Goal: Information Seeking & Learning: Check status

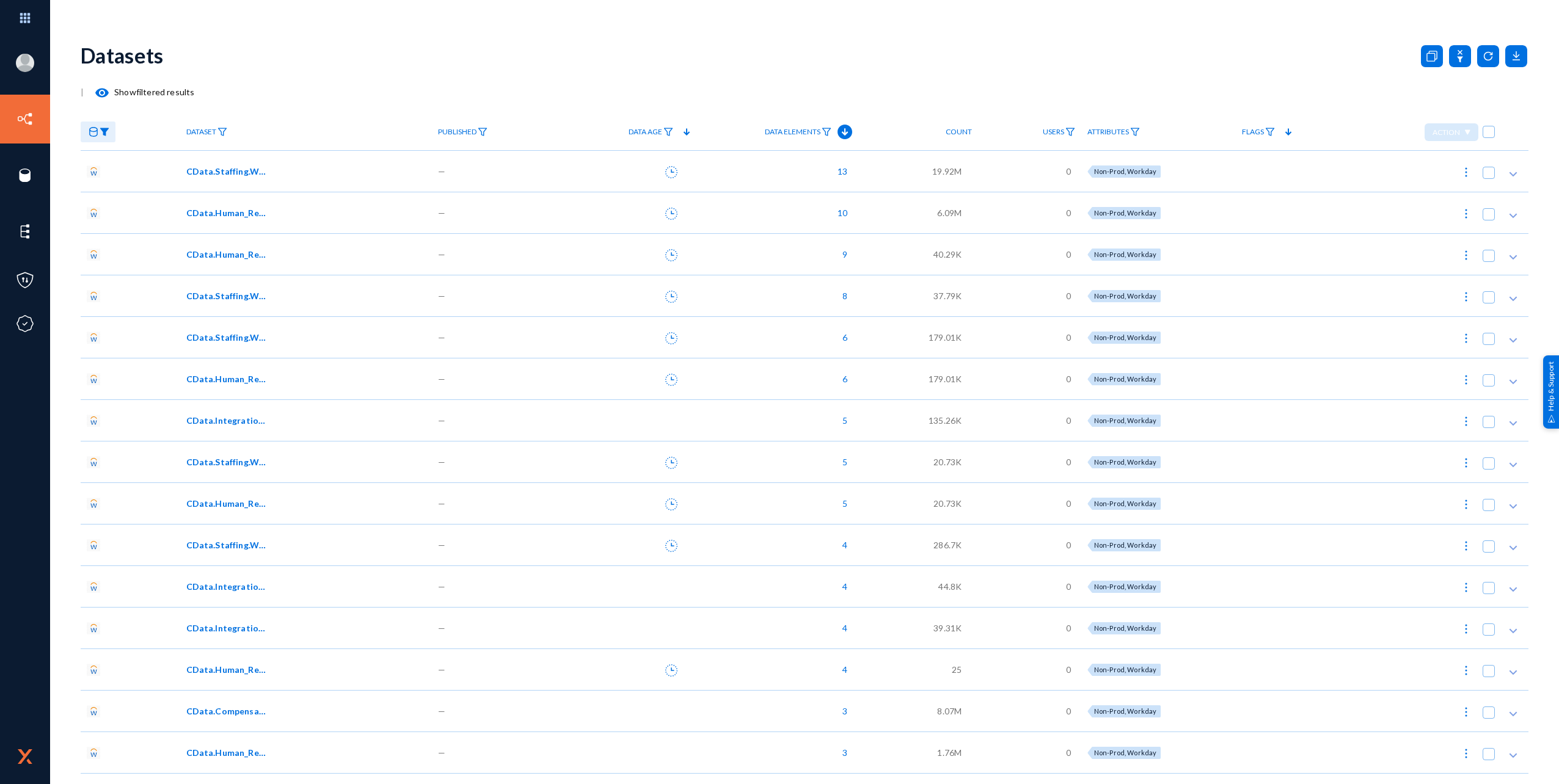
click at [473, 64] on div "Datasets" at bounding box center [804, 55] width 1448 height 49
click at [524, 76] on div "Datasets" at bounding box center [804, 55] width 1448 height 49
click at [842, 174] on span "13" at bounding box center [839, 172] width 16 height 13
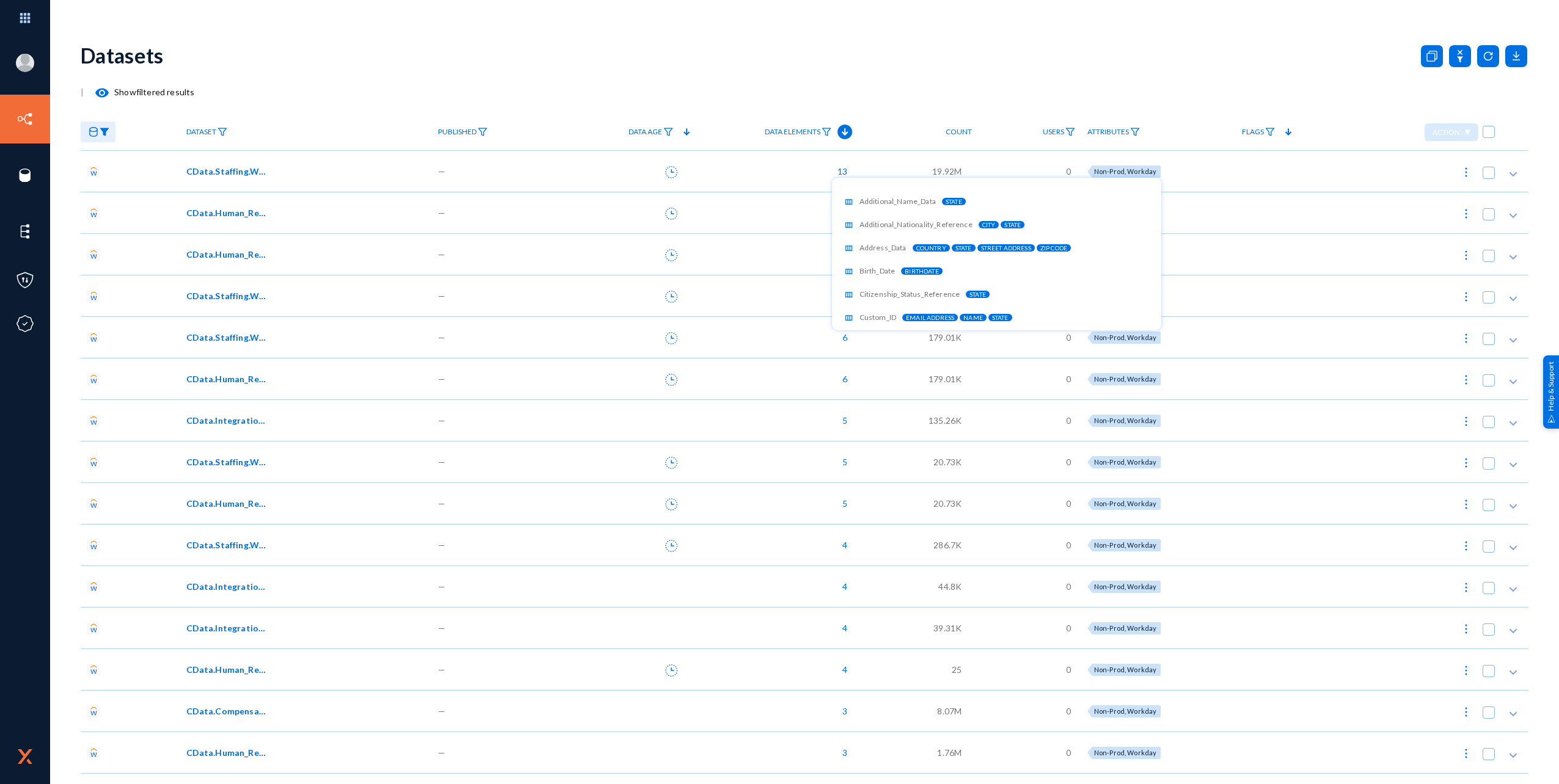
click at [732, 81] on div at bounding box center [779, 392] width 1559 height 784
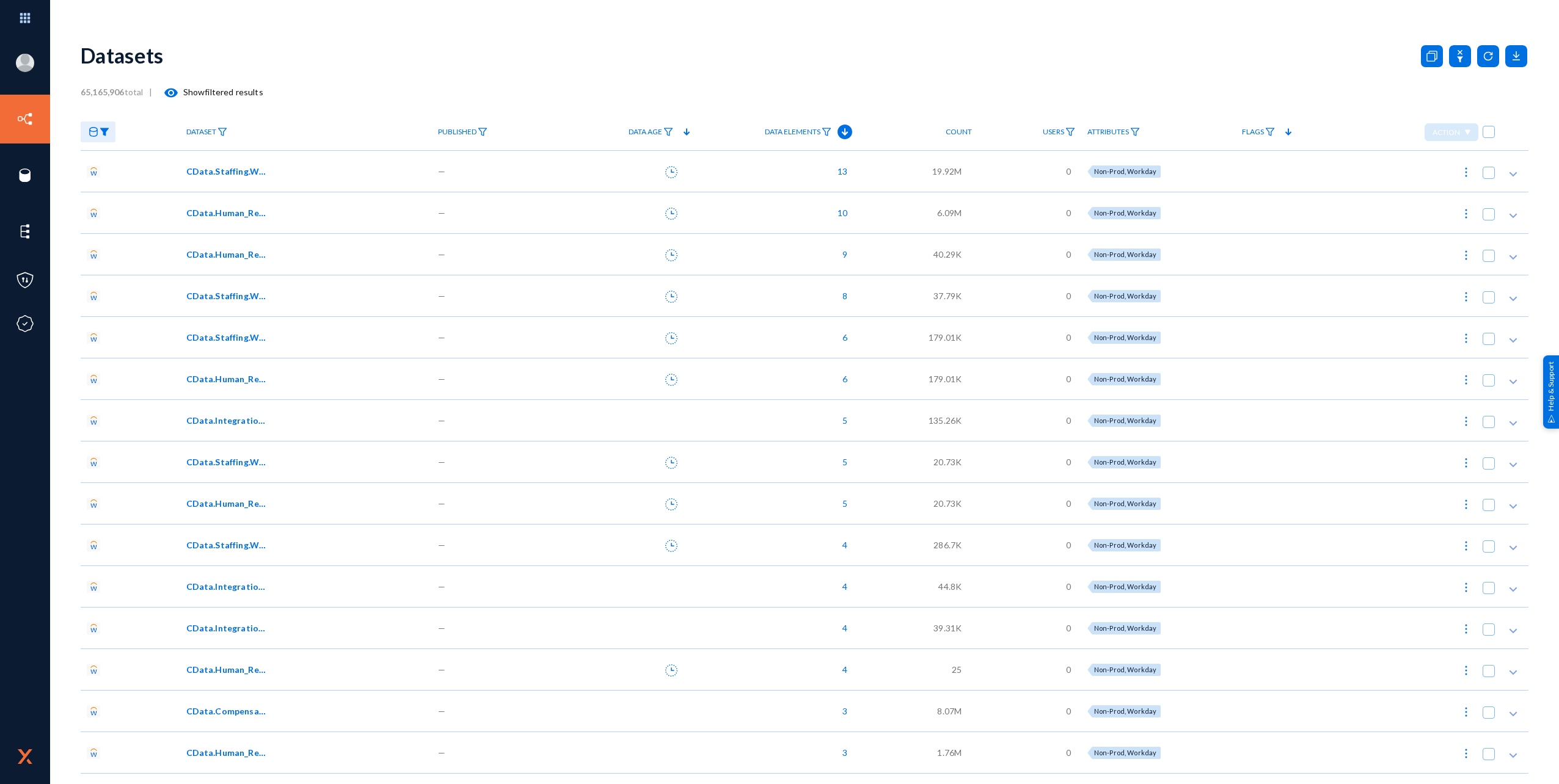
click at [493, 97] on div "65,165,906 total | visibility Show filtered results" at bounding box center [804, 92] width 1448 height 25
click at [845, 170] on span "13" at bounding box center [839, 172] width 16 height 13
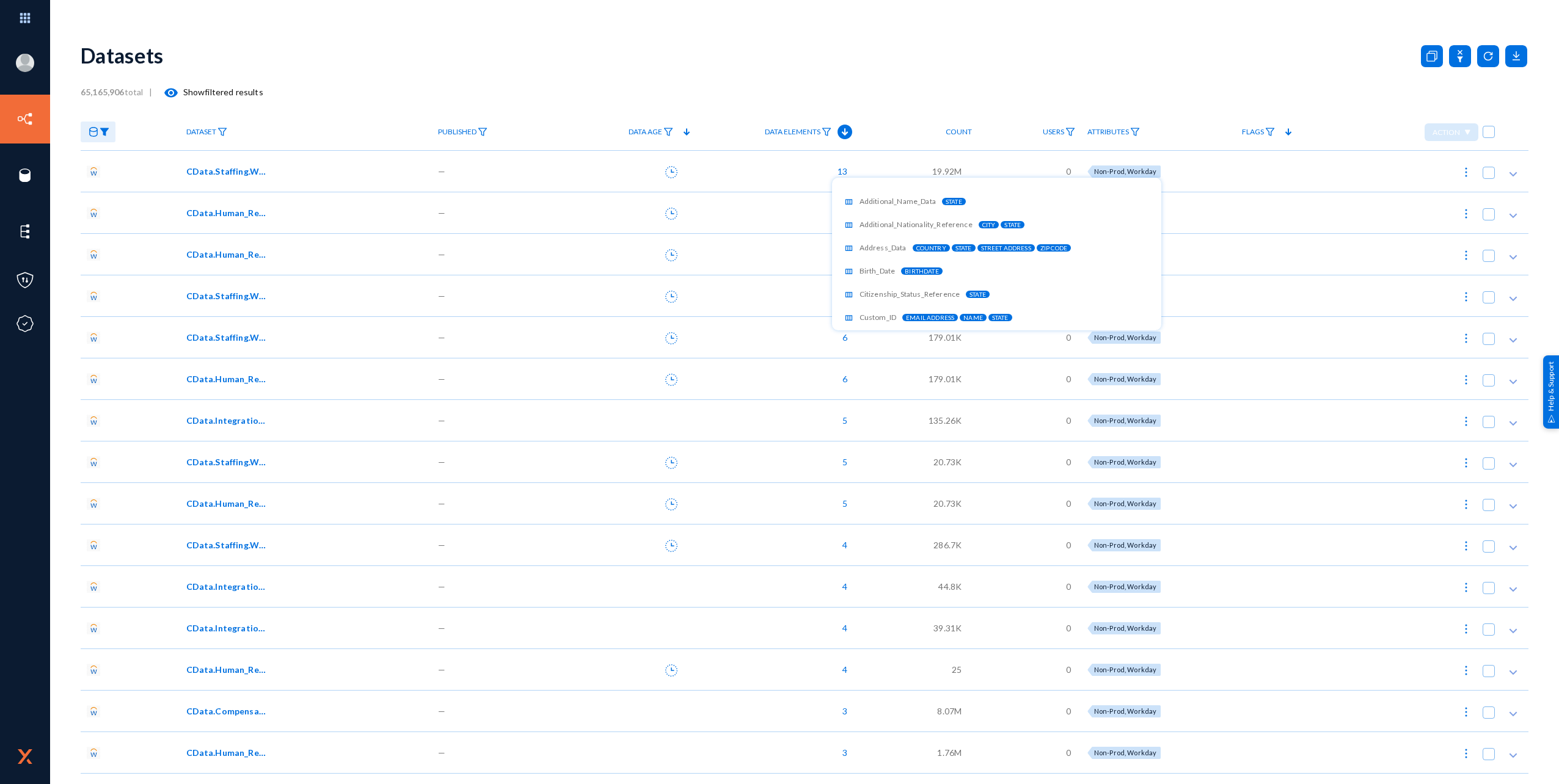
click at [943, 110] on div at bounding box center [779, 392] width 1559 height 784
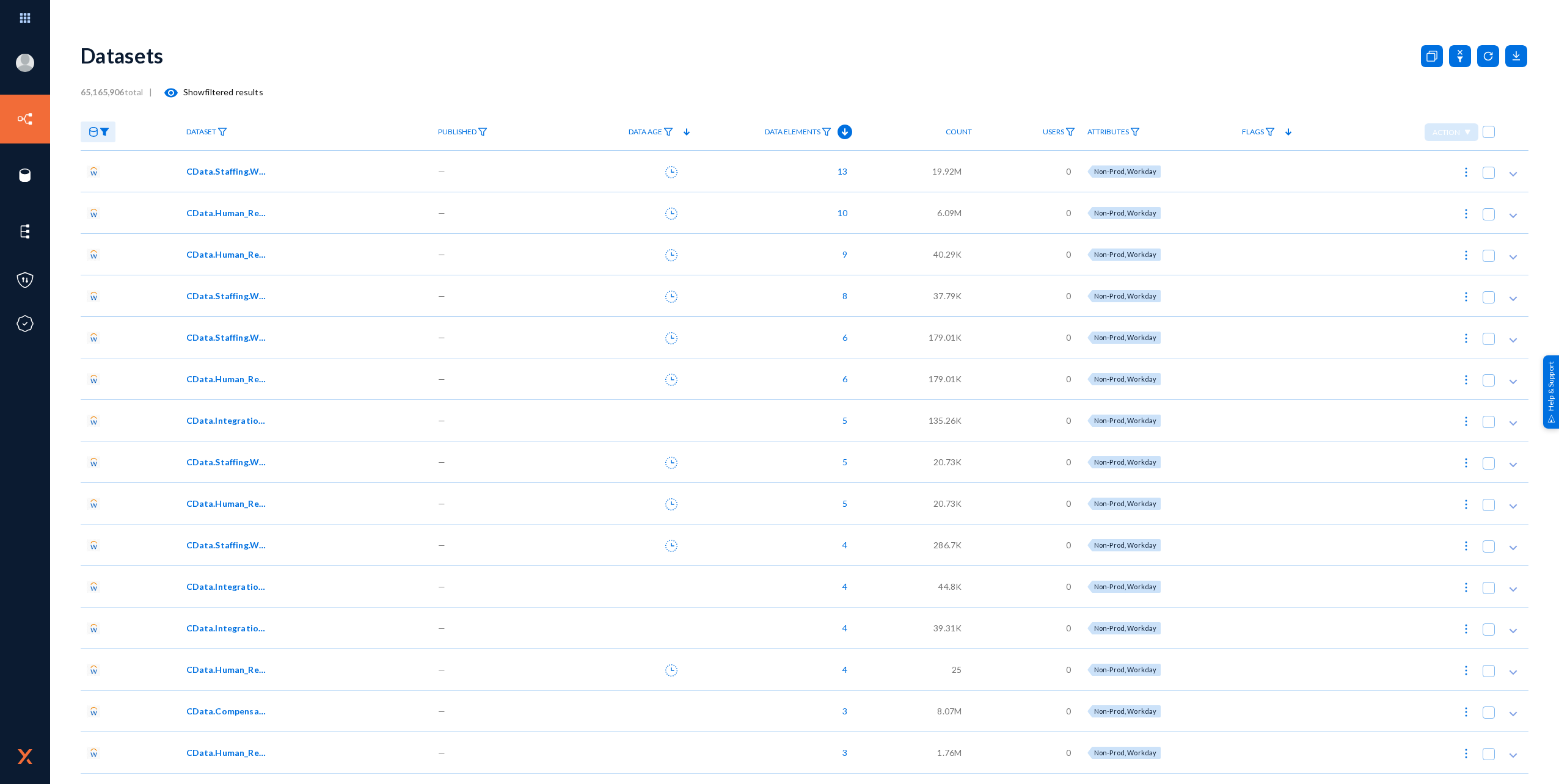
click at [302, 90] on div "65,165,906 total | visibility Show filtered results" at bounding box center [804, 92] width 1448 height 25
drag, startPoint x: 261, startPoint y: 92, endPoint x: 213, endPoint y: 95, distance: 48.1
click at [213, 95] on span "visibility Show filtered results" at bounding box center [208, 92] width 110 height 11
drag, startPoint x: 213, startPoint y: 95, endPoint x: 270, endPoint y: 96, distance: 57.0
click at [272, 97] on div "65,165,906 total | visibility Show filtered results" at bounding box center [804, 92] width 1448 height 25
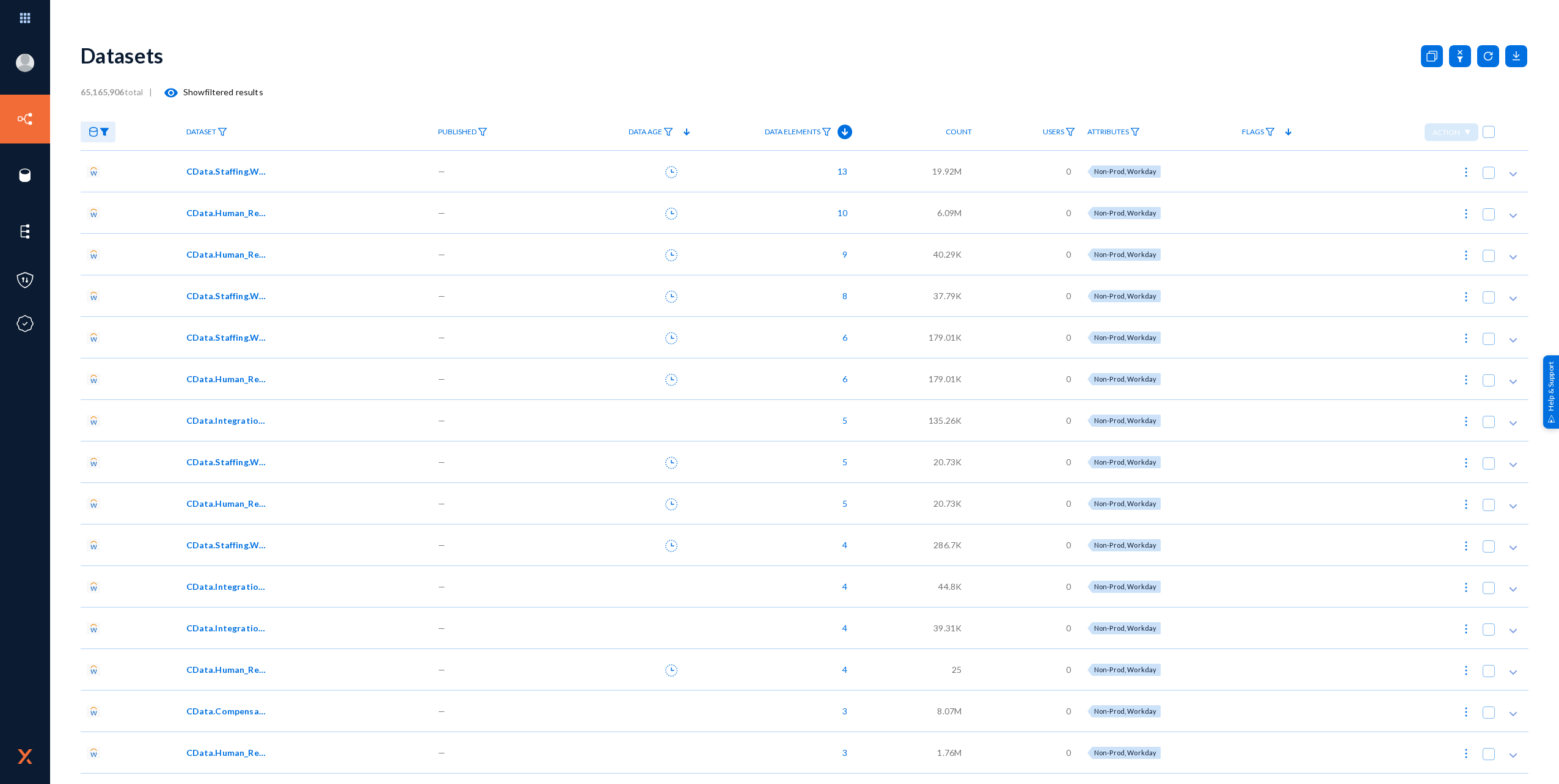
drag, startPoint x: 264, startPoint y: 94, endPoint x: 187, endPoint y: 95, distance: 77.0
click at [187, 95] on span "visibility Show filtered results" at bounding box center [208, 92] width 110 height 11
click at [339, 98] on div "65,165,906 total | visibility Show filtered results" at bounding box center [804, 92] width 1448 height 25
click at [263, 72] on div "Datasets" at bounding box center [804, 55] width 1448 height 49
drag, startPoint x: 453, startPoint y: 49, endPoint x: 489, endPoint y: 61, distance: 37.9
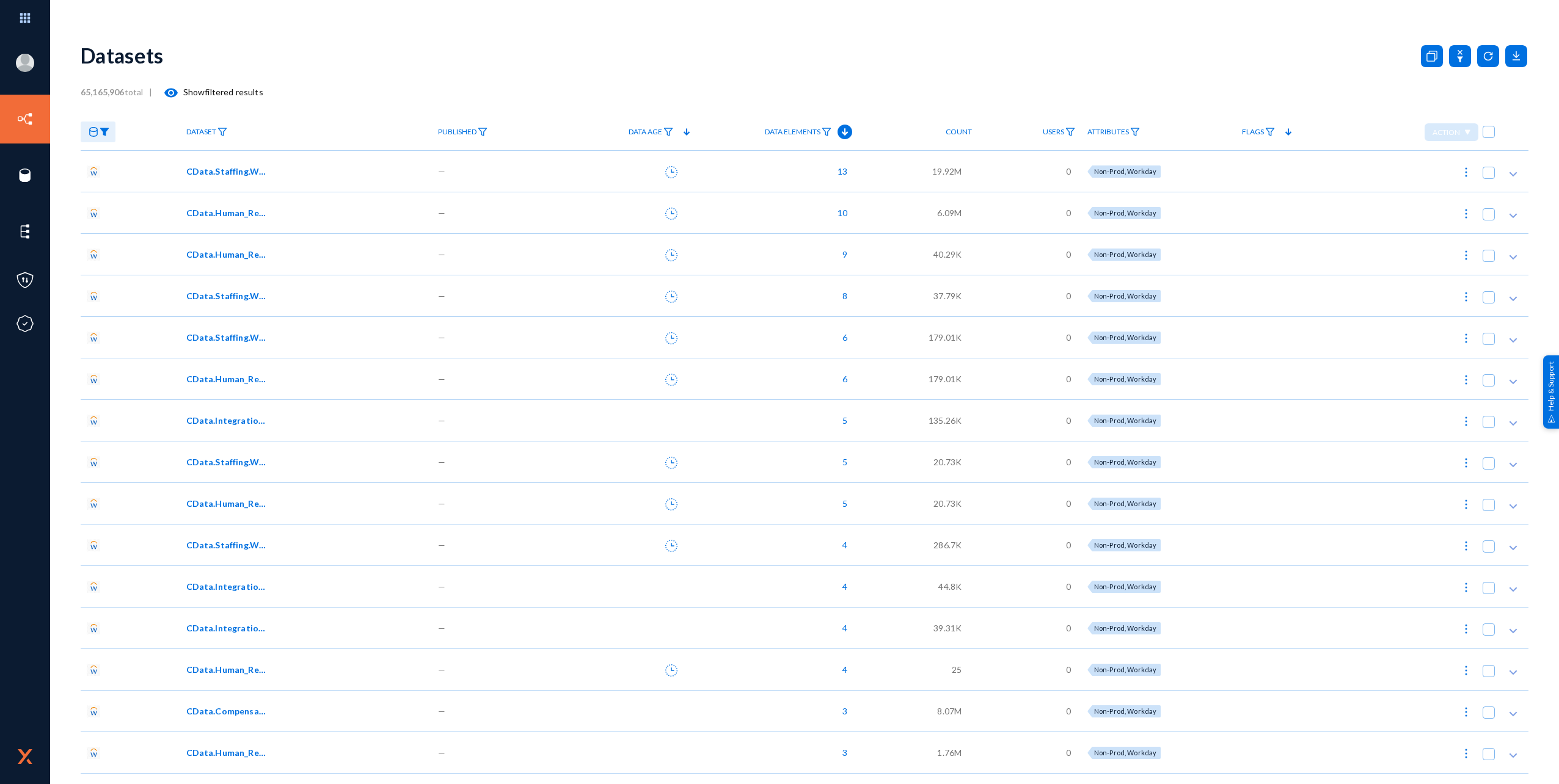
click at [453, 50] on div "Datasets" at bounding box center [804, 55] width 1448 height 49
drag, startPoint x: 575, startPoint y: 69, endPoint x: 565, endPoint y: 69, distance: 10.0
click at [575, 69] on div "Datasets" at bounding box center [804, 55] width 1448 height 49
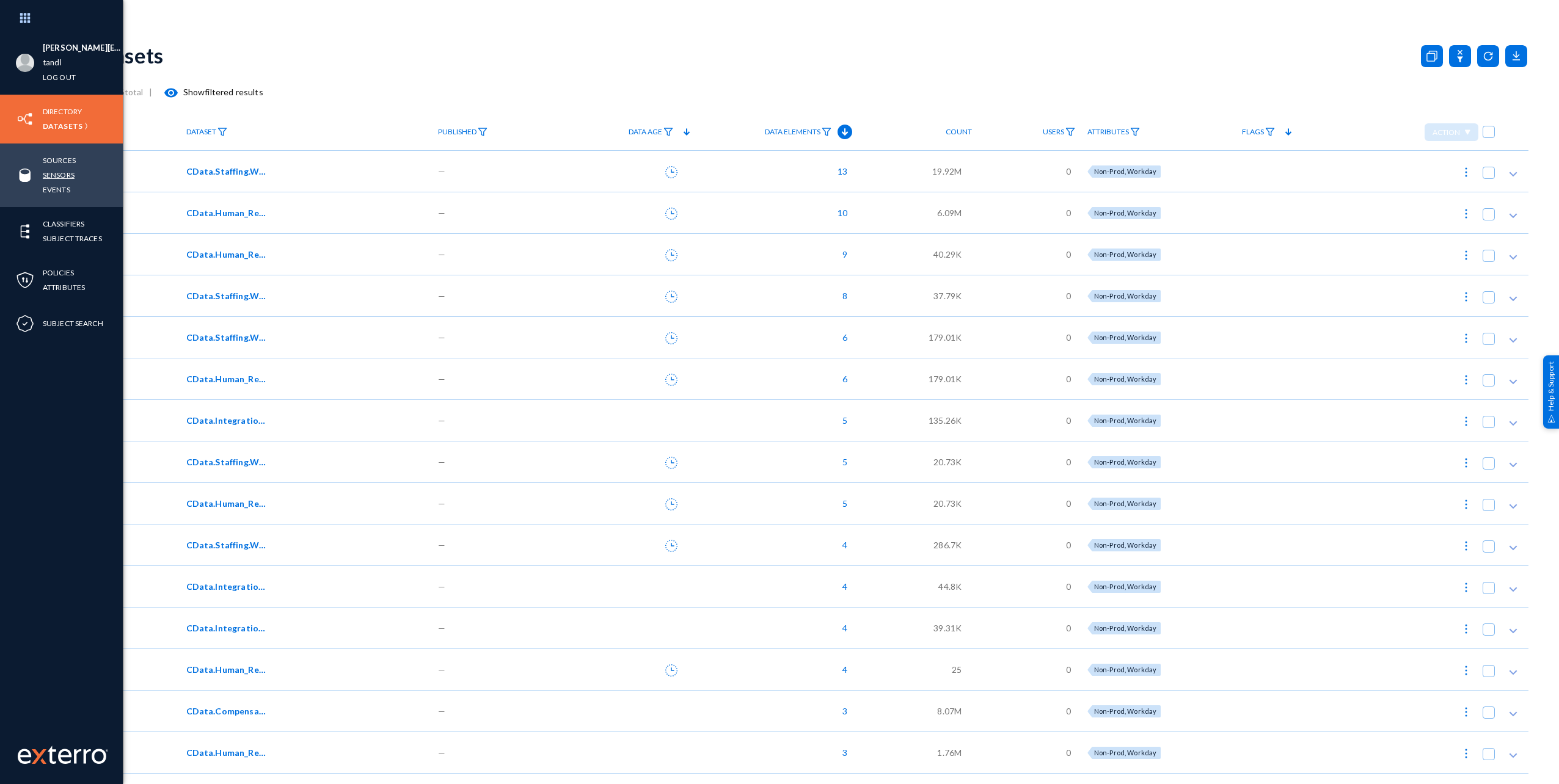
click at [56, 171] on link "Sensors" at bounding box center [58, 174] width 32 height 14
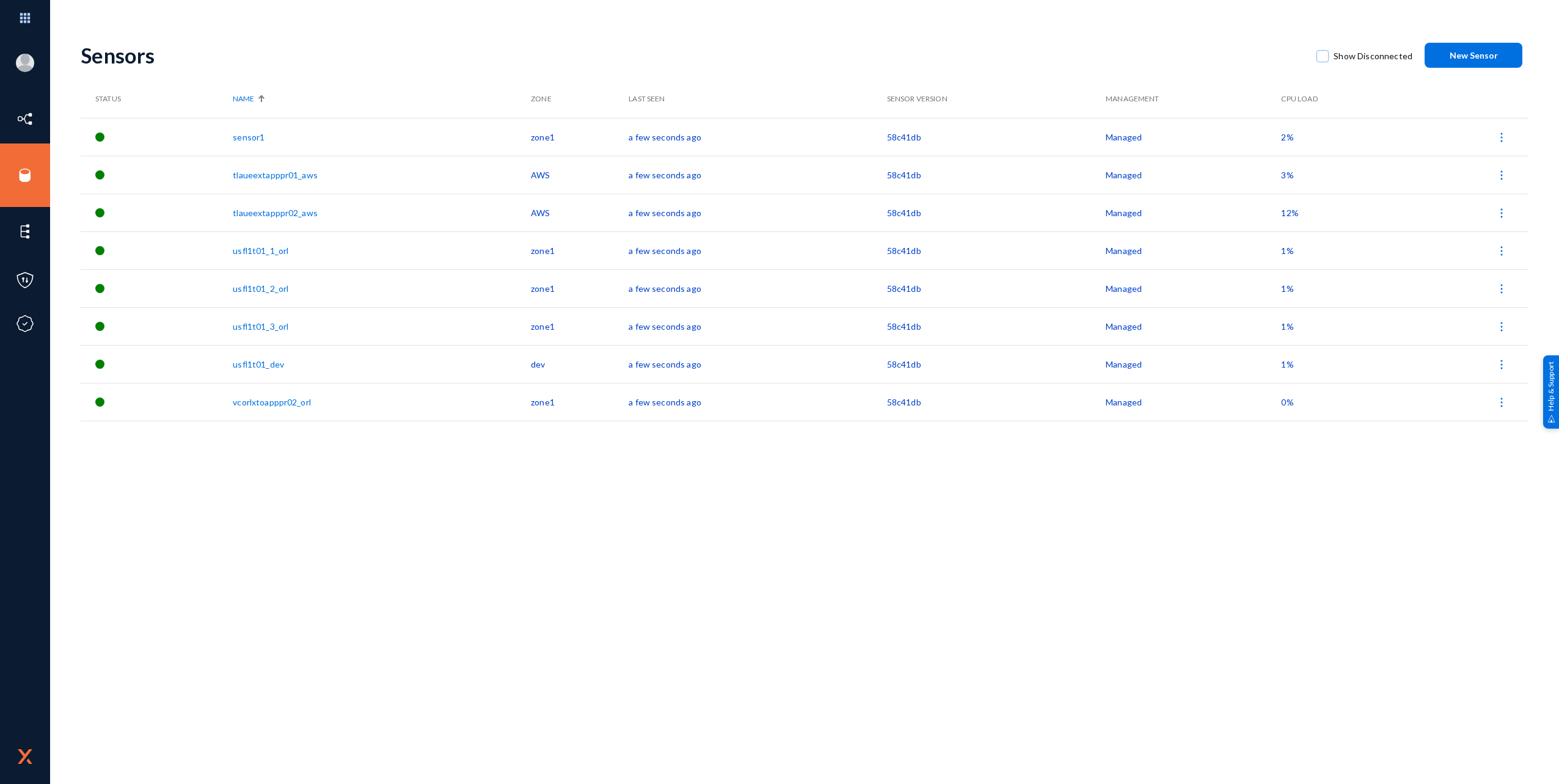
click at [406, 526] on div "Sensors Show Disconnected New Sensor Status Name Zone Last Seen Sensor Version …" at bounding box center [804, 407] width 1448 height 754
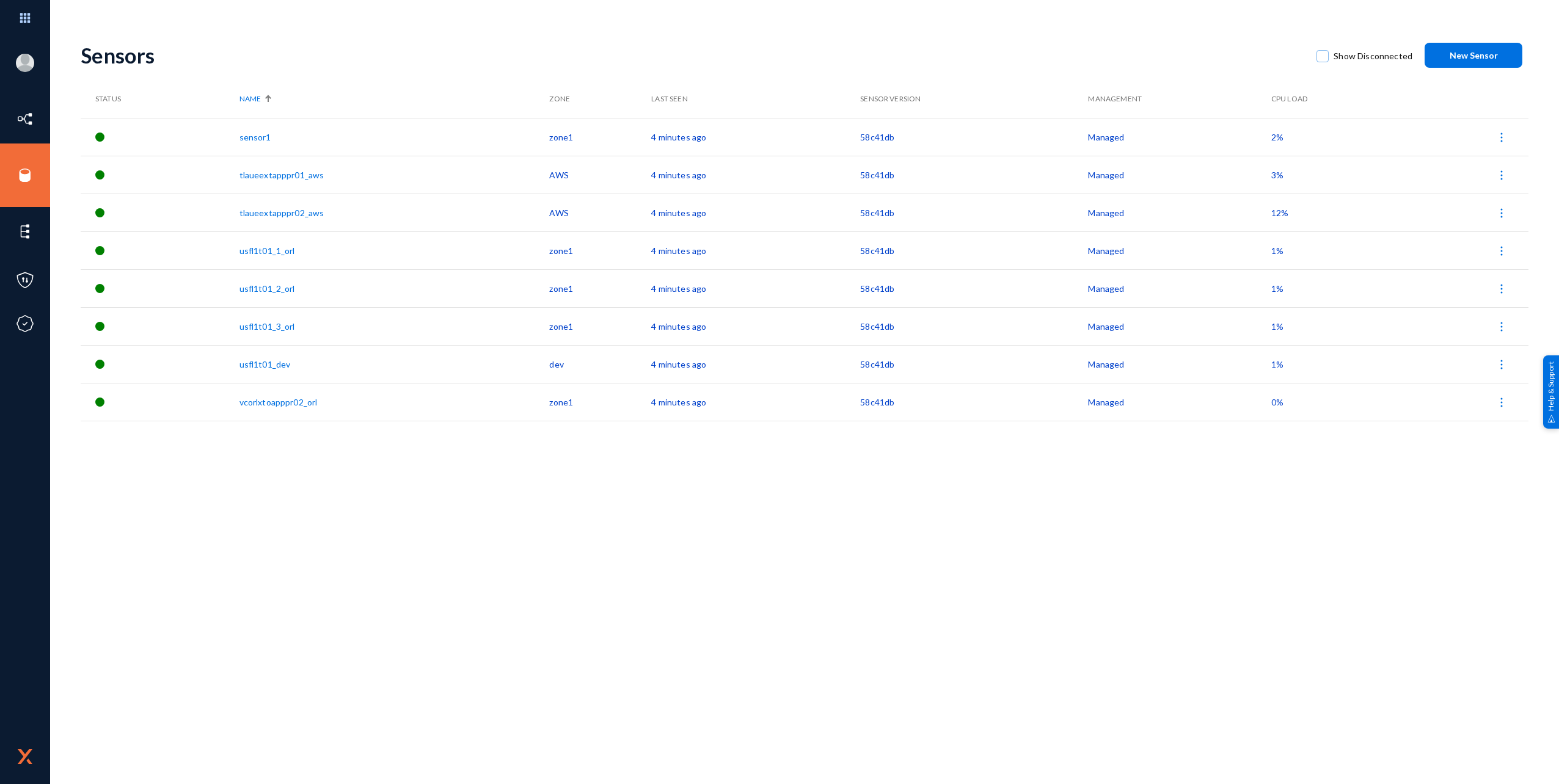
drag, startPoint x: 563, startPoint y: 493, endPoint x: 556, endPoint y: 493, distance: 7.0
click at [563, 493] on div "Sensors Show Disconnected New Sensor Status Name Zone Last Seen Sensor Version …" at bounding box center [804, 407] width 1448 height 754
click at [645, 692] on div "Sensors Show Disconnected New Sensor Status Name Zone Last Seen Sensor Version …" at bounding box center [804, 407] width 1448 height 754
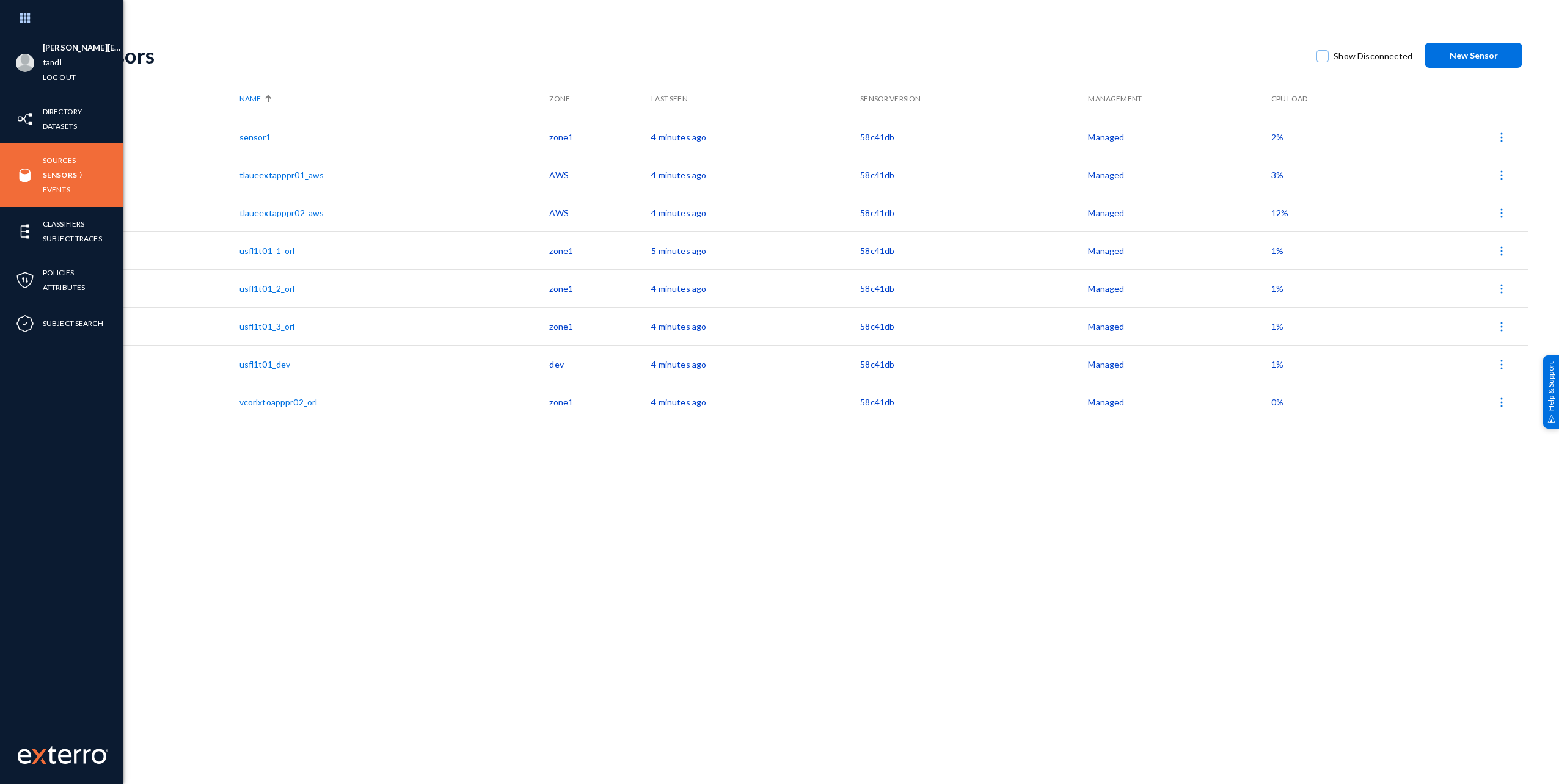
click at [61, 165] on link "Sources" at bounding box center [59, 160] width 33 height 14
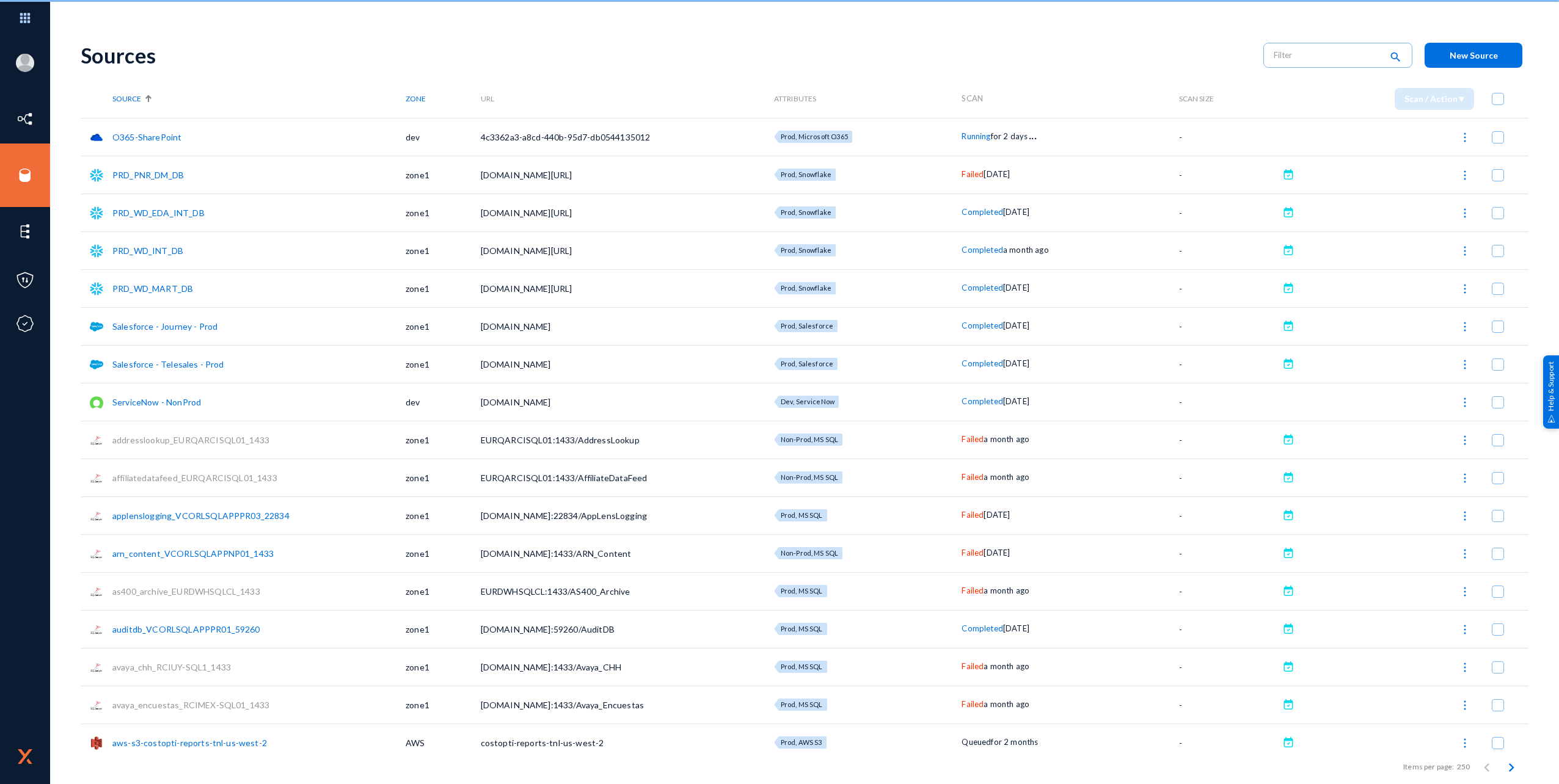
click at [168, 33] on div "Sources search New Source" at bounding box center [804, 55] width 1448 height 49
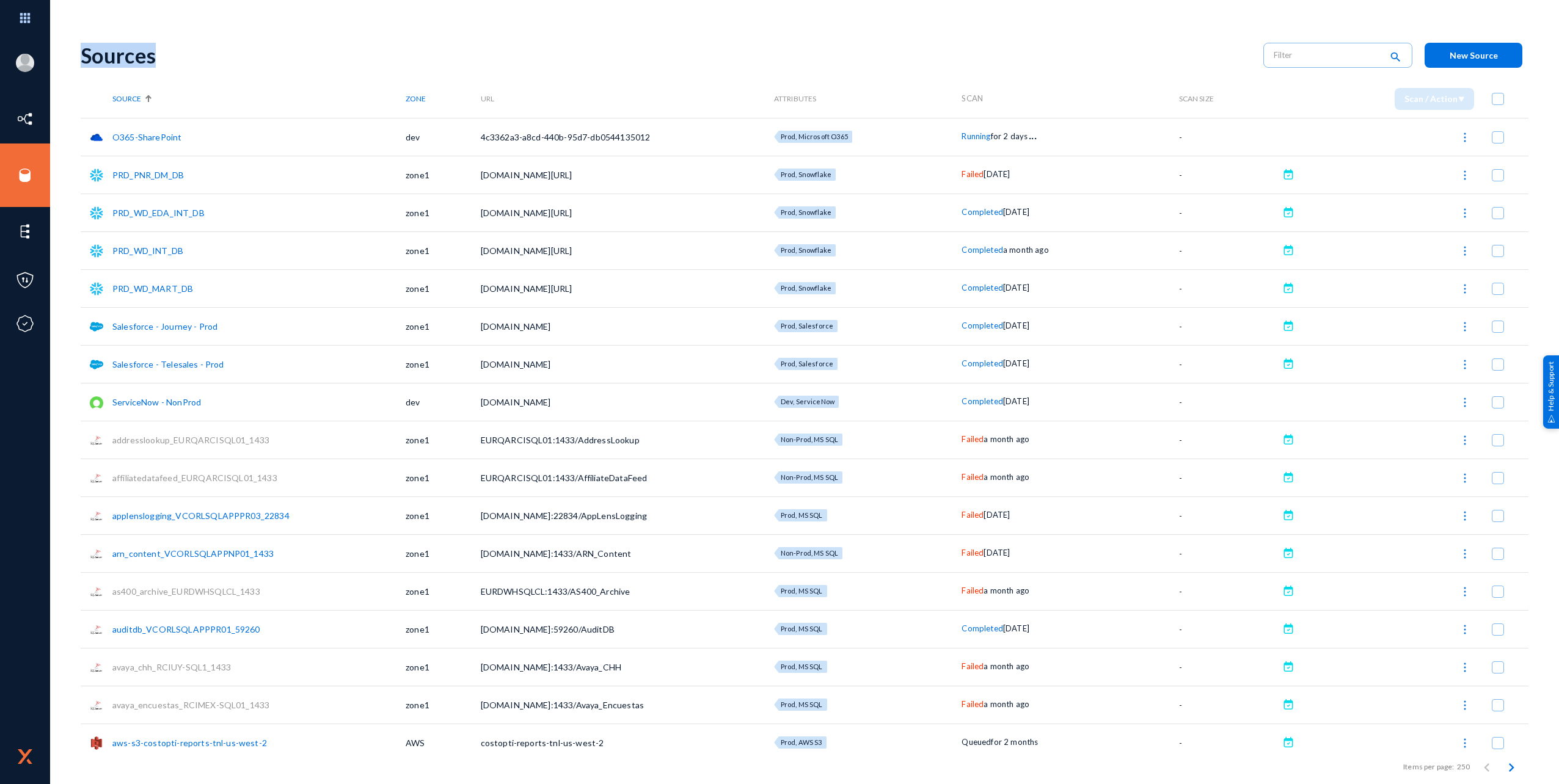
drag, startPoint x: 177, startPoint y: 60, endPoint x: 80, endPoint y: 57, distance: 97.0
click at [80, 57] on div "Benjamin.Orensky@travelandleisure.com tandl Log out Directory Datasets Sources …" at bounding box center [779, 392] width 1559 height 784
click at [372, 67] on div "Sources" at bounding box center [666, 55] width 1170 height 25
click at [736, 43] on div "Sources" at bounding box center [666, 55] width 1170 height 25
click at [768, 70] on div "Sources search New Source" at bounding box center [804, 55] width 1448 height 49
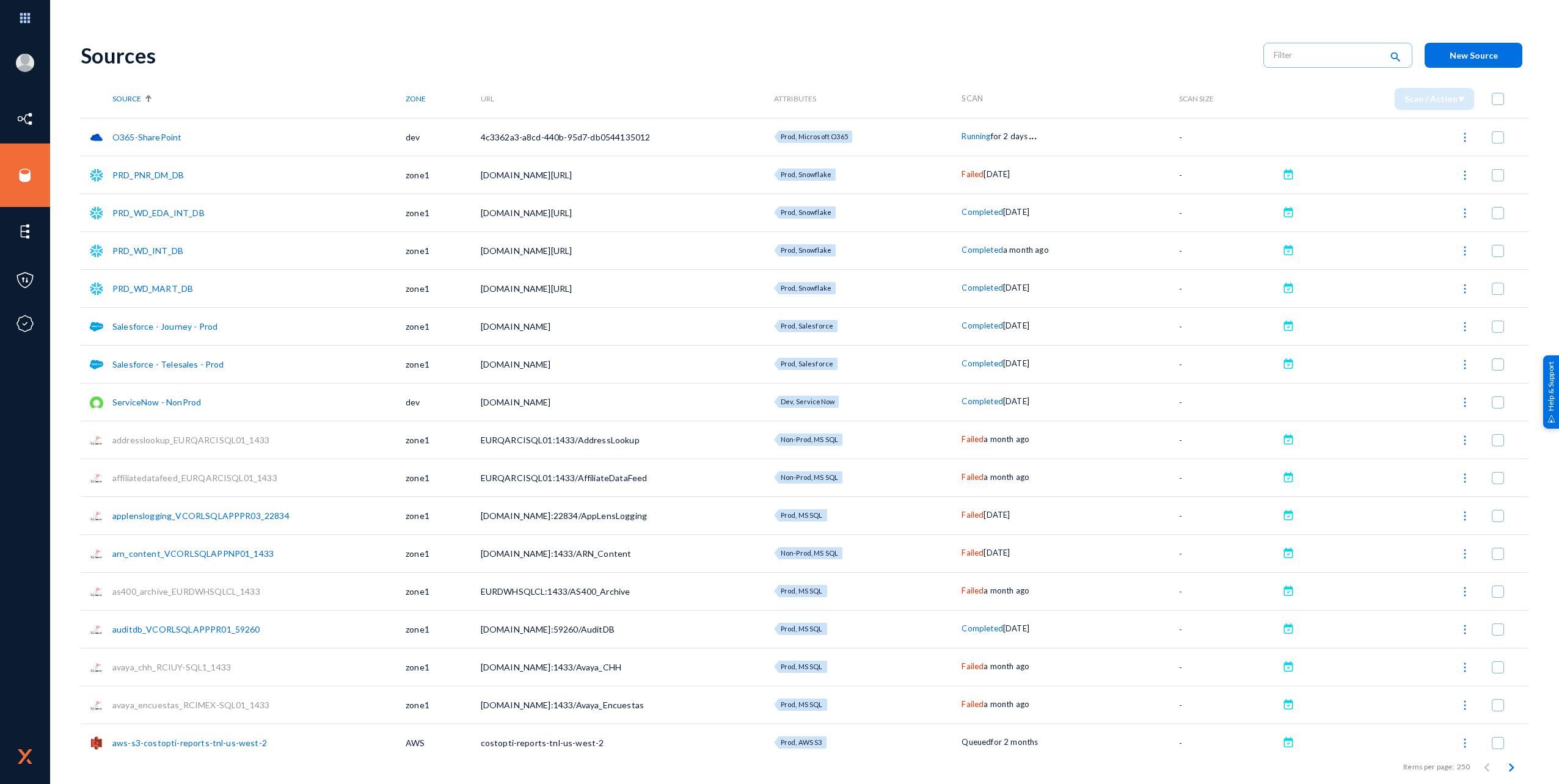
click at [308, 83] on th "Source" at bounding box center [259, 99] width 293 height 38
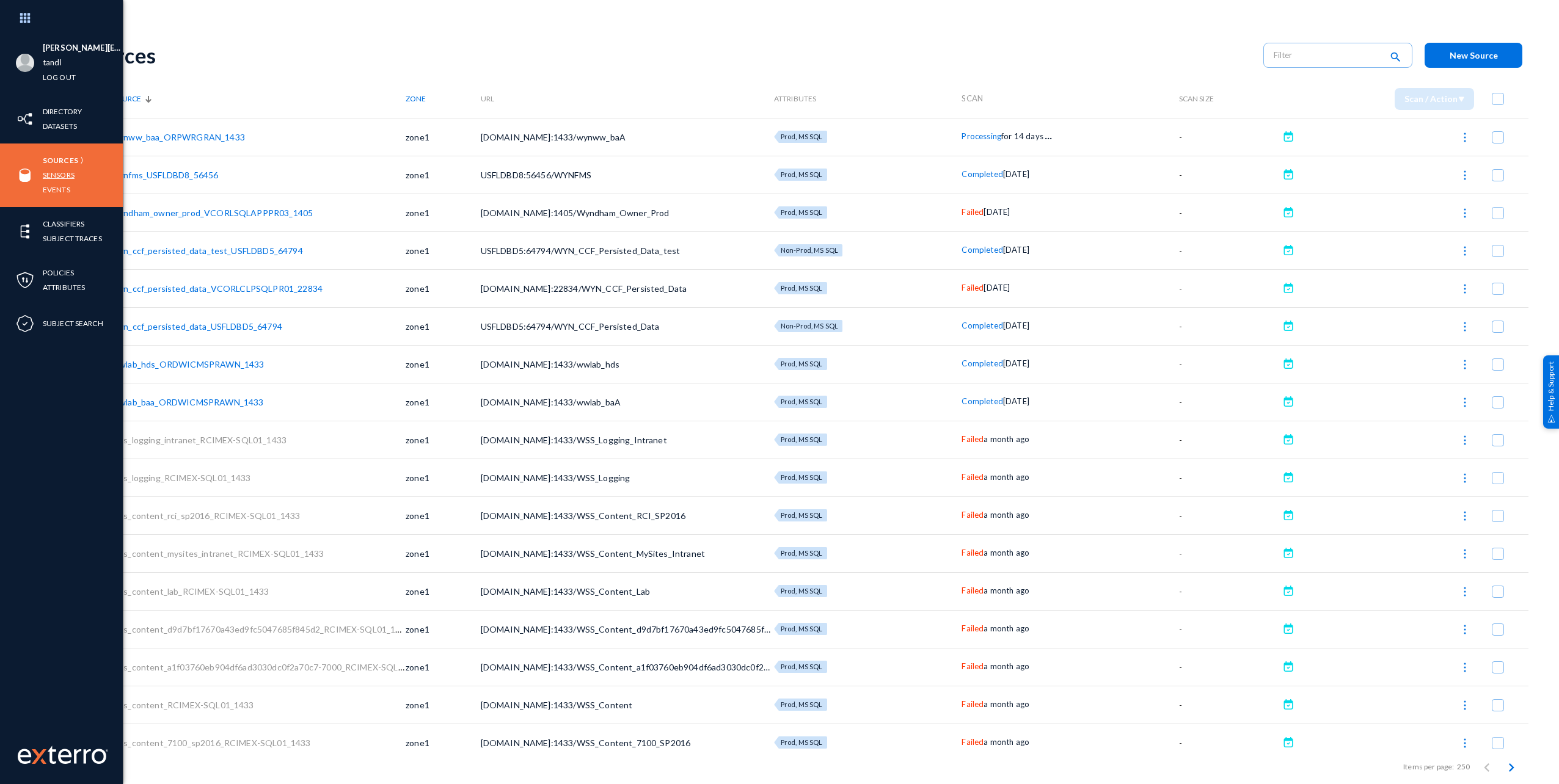
click at [62, 168] on link "Sensors" at bounding box center [58, 174] width 32 height 14
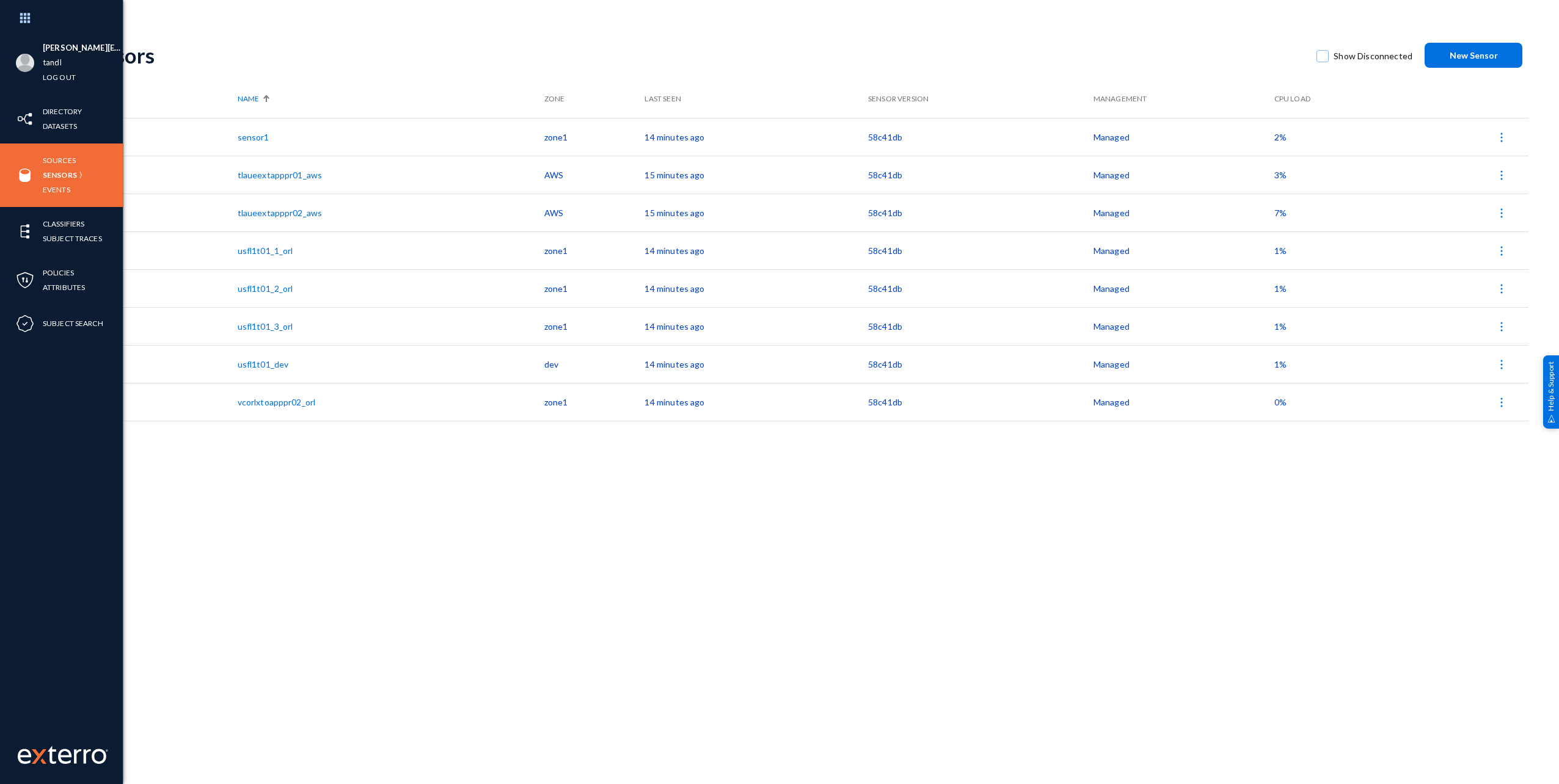
click at [657, 574] on div "Sensors Show Disconnected New Sensor Status Name Zone Last Seen Sensor Version …" at bounding box center [804, 407] width 1448 height 754
click at [597, 547] on div "Sensors Show Disconnected New Sensor Status Name Zone Last Seen Sensor Version …" at bounding box center [804, 407] width 1448 height 754
click at [428, 543] on div "Sensors Show Disconnected New Sensor Status Name Zone Last Seen Sensor Version …" at bounding box center [804, 407] width 1448 height 754
click at [381, 530] on div "Sensors Show Disconnected New Sensor Status Name Zone Last Seen Sensor Version …" at bounding box center [804, 407] width 1448 height 754
drag, startPoint x: 738, startPoint y: 54, endPoint x: 822, endPoint y: 32, distance: 86.8
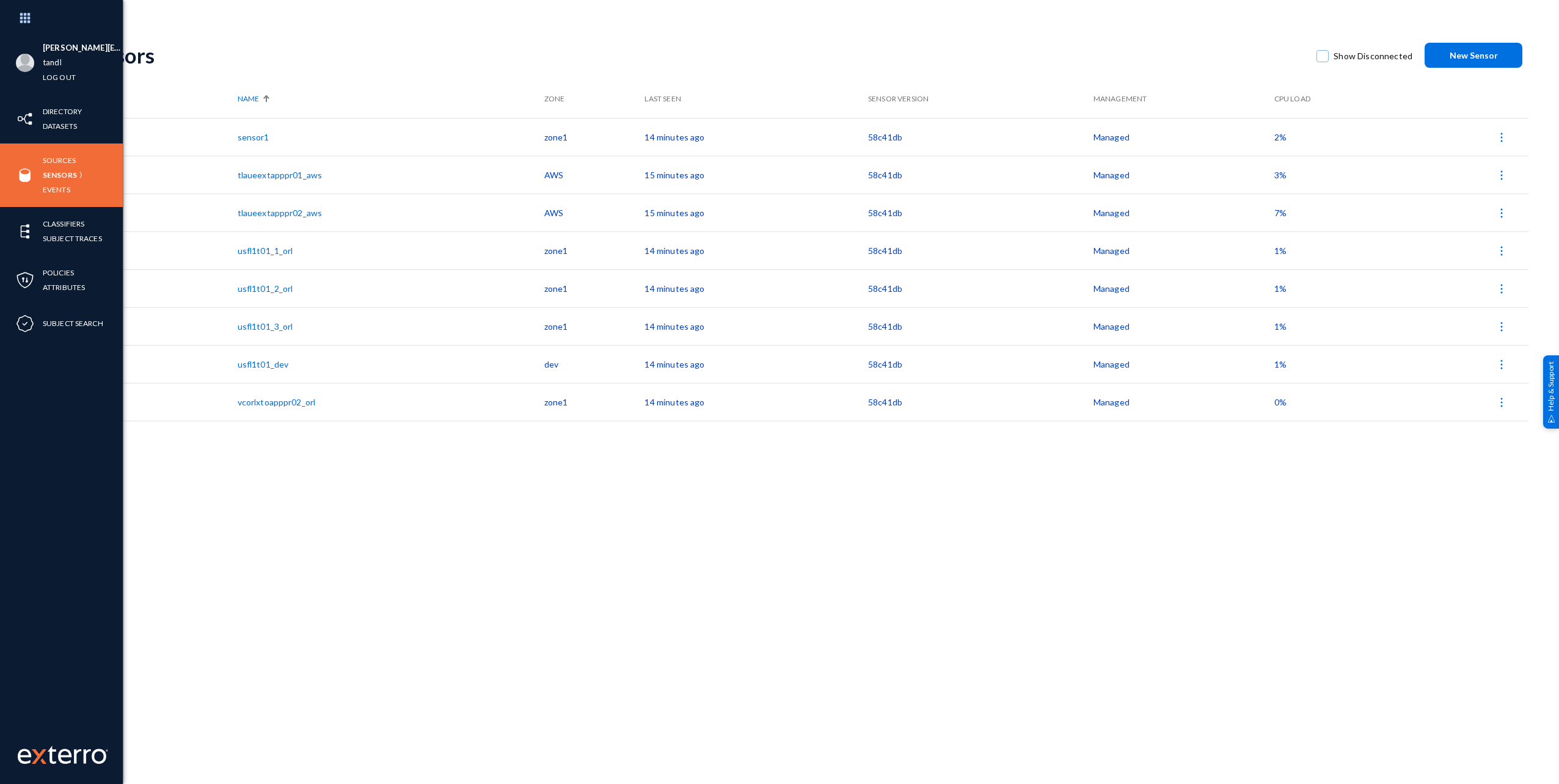
click at [738, 54] on div "Sensors" at bounding box center [692, 55] width 1223 height 25
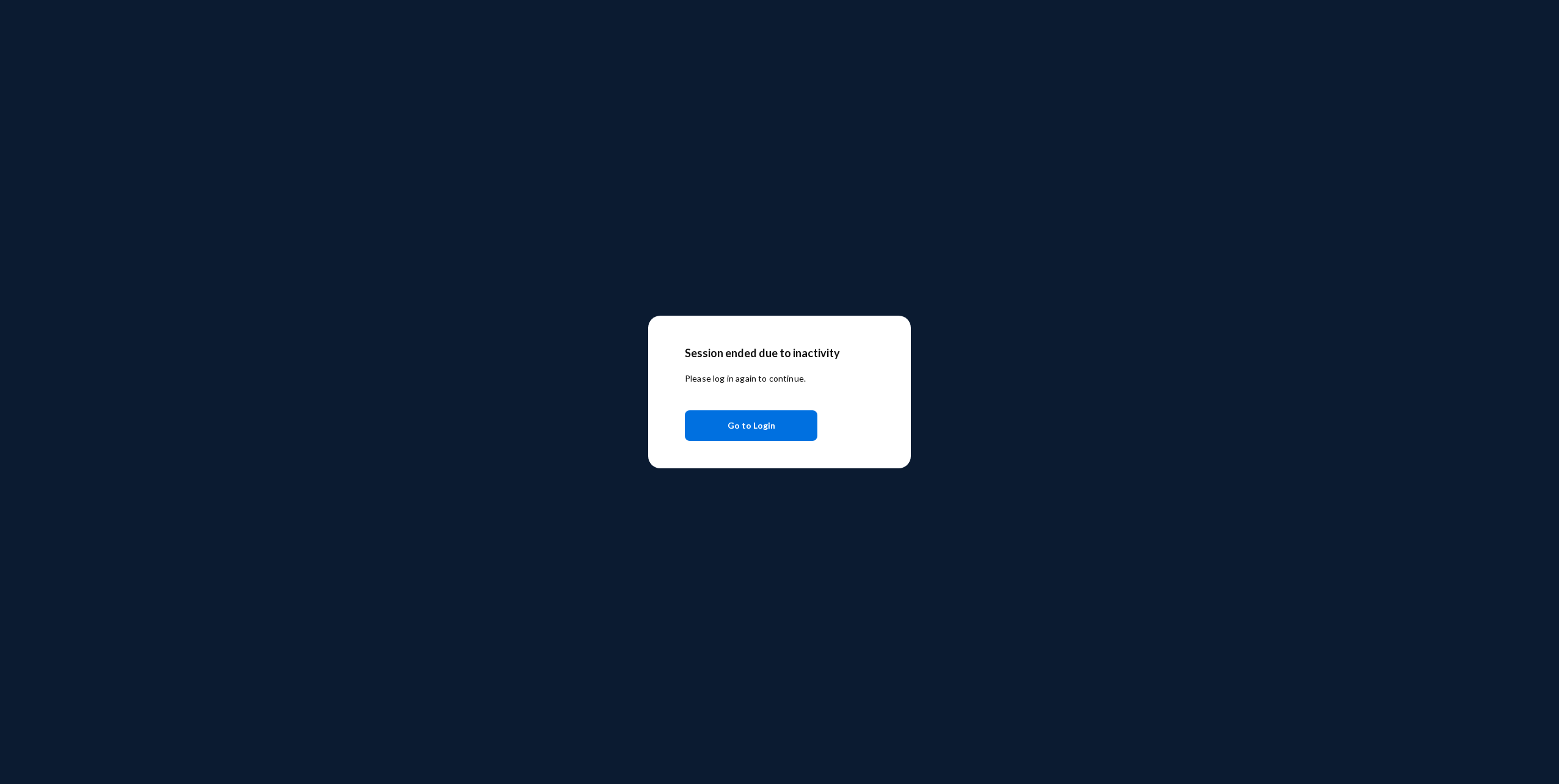
click at [773, 432] on button "Go to Login" at bounding box center [751, 426] width 133 height 30
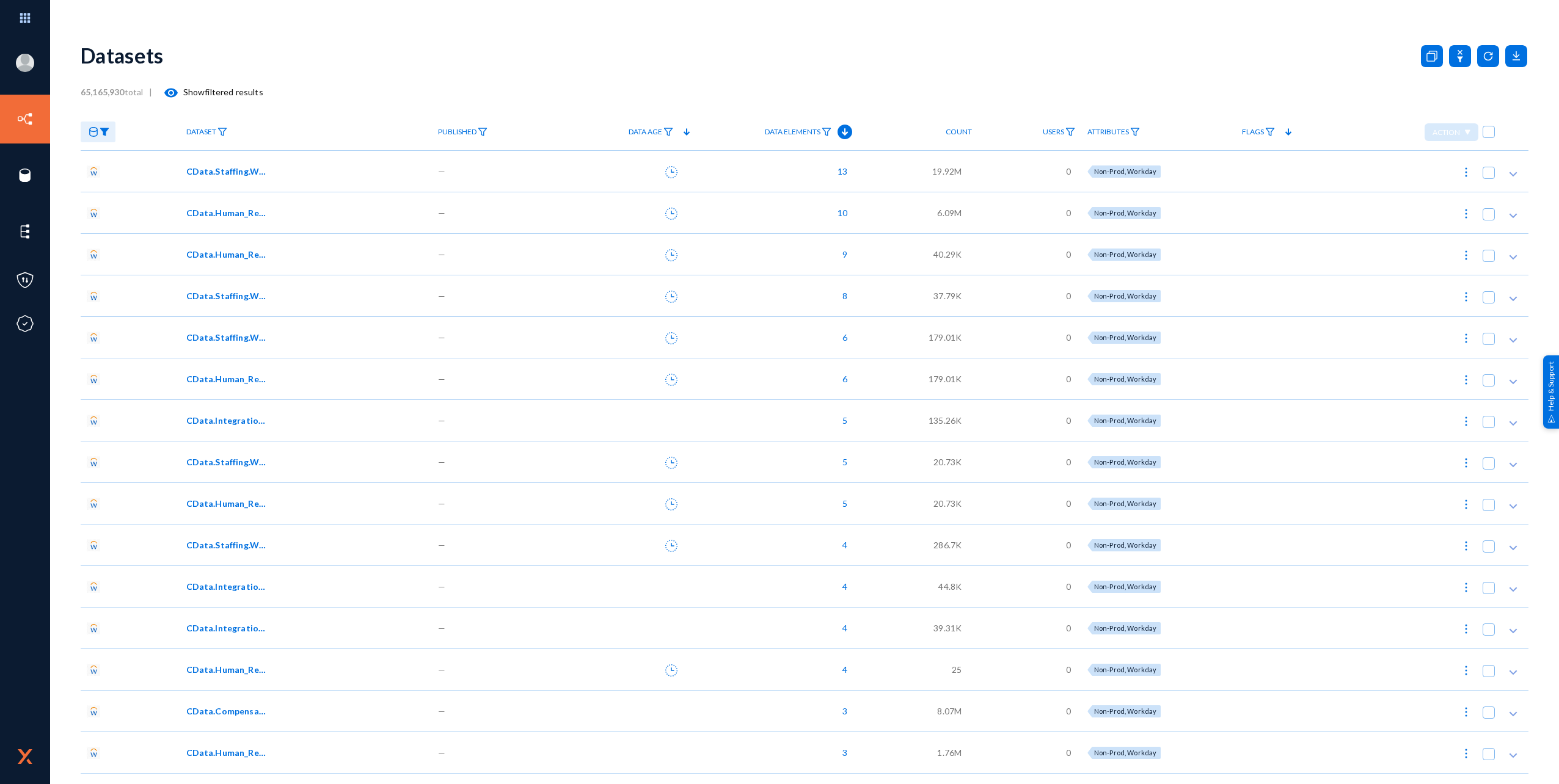
click at [332, 57] on div "Datasets" at bounding box center [804, 55] width 1448 height 49
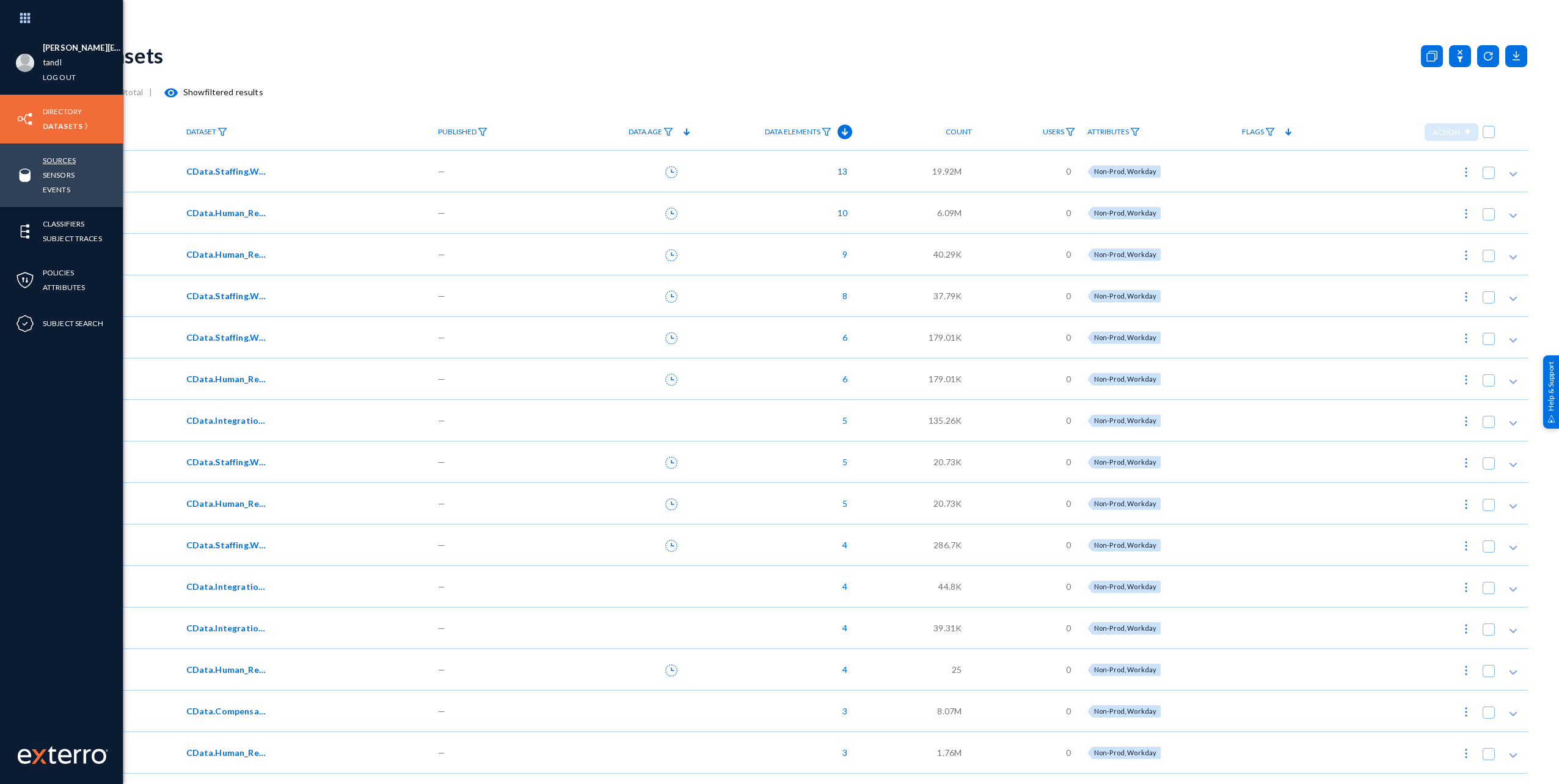
click at [52, 162] on link "Sources" at bounding box center [59, 160] width 33 height 14
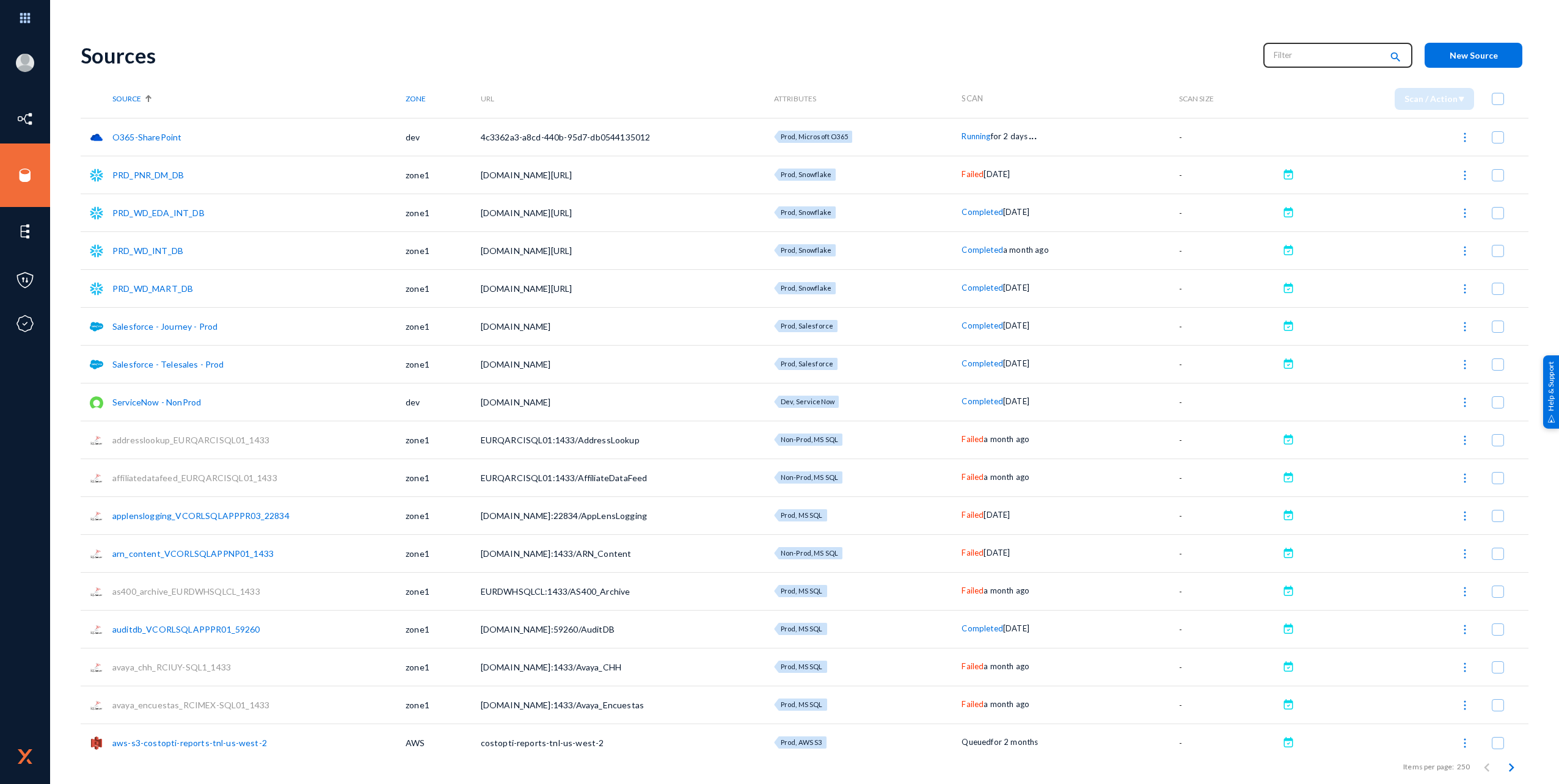
click at [1292, 62] on input "text" at bounding box center [1327, 55] width 107 height 18
click at [970, 442] on span "Failed" at bounding box center [972, 439] width 22 height 10
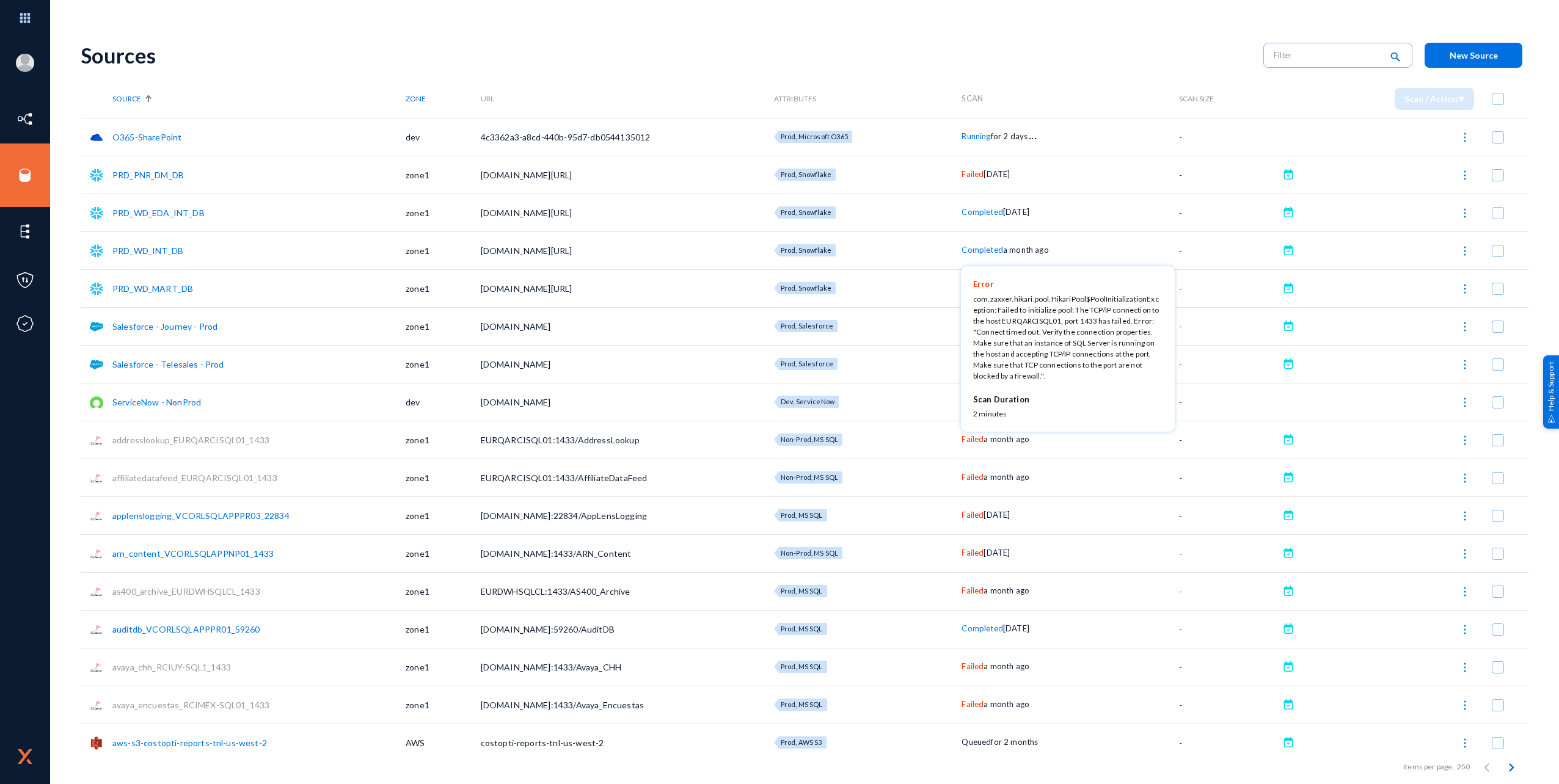
click at [969, 466] on div at bounding box center [779, 392] width 1559 height 784
click at [969, 478] on span "Failed" at bounding box center [972, 477] width 22 height 10
click at [954, 539] on div at bounding box center [779, 392] width 1559 height 784
drag, startPoint x: 333, startPoint y: 40, endPoint x: 160, endPoint y: 139, distance: 199.3
click at [333, 40] on div "Sources search New Source" at bounding box center [804, 55] width 1448 height 49
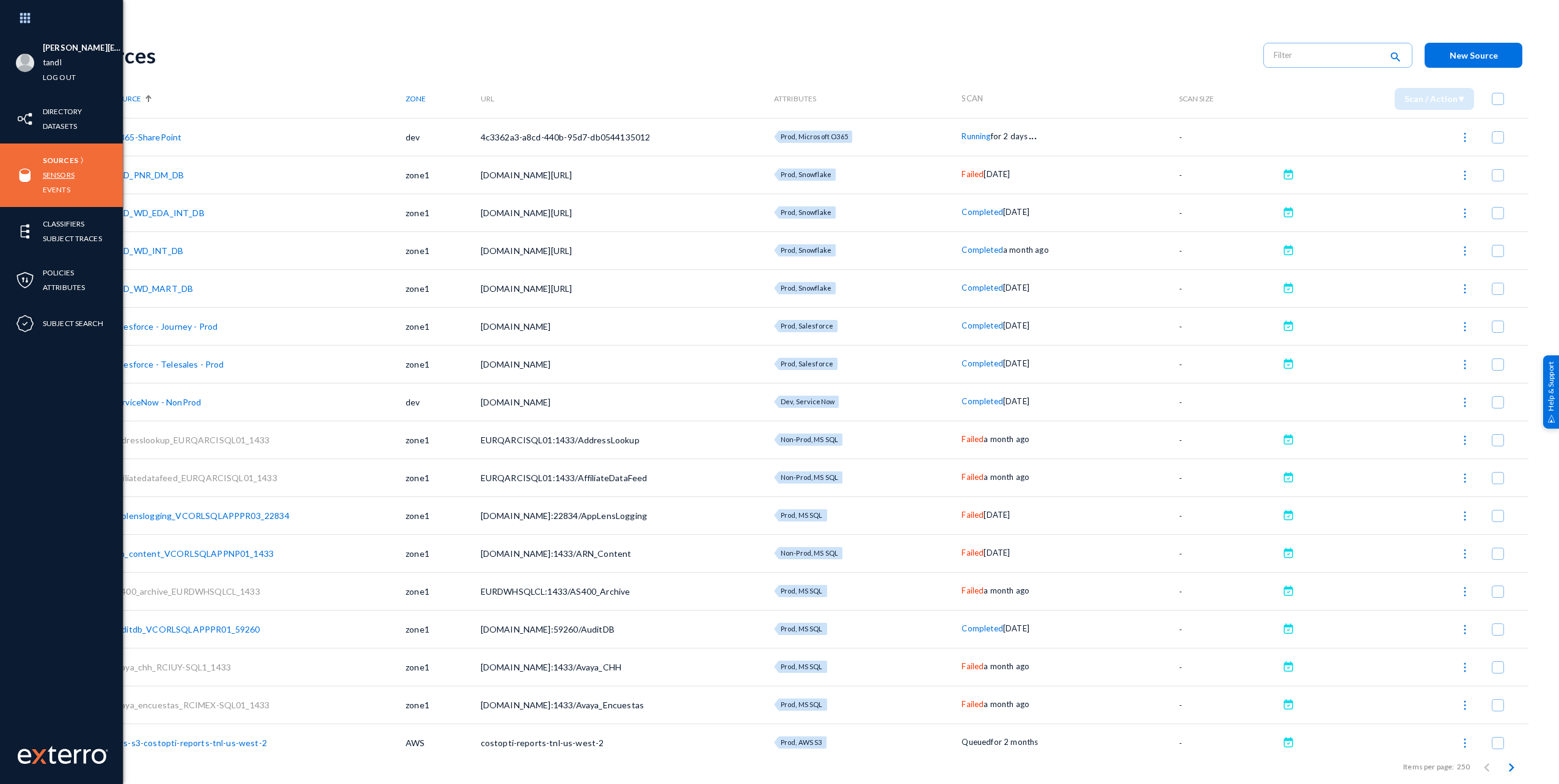
click at [49, 174] on link "Sensors" at bounding box center [58, 174] width 32 height 14
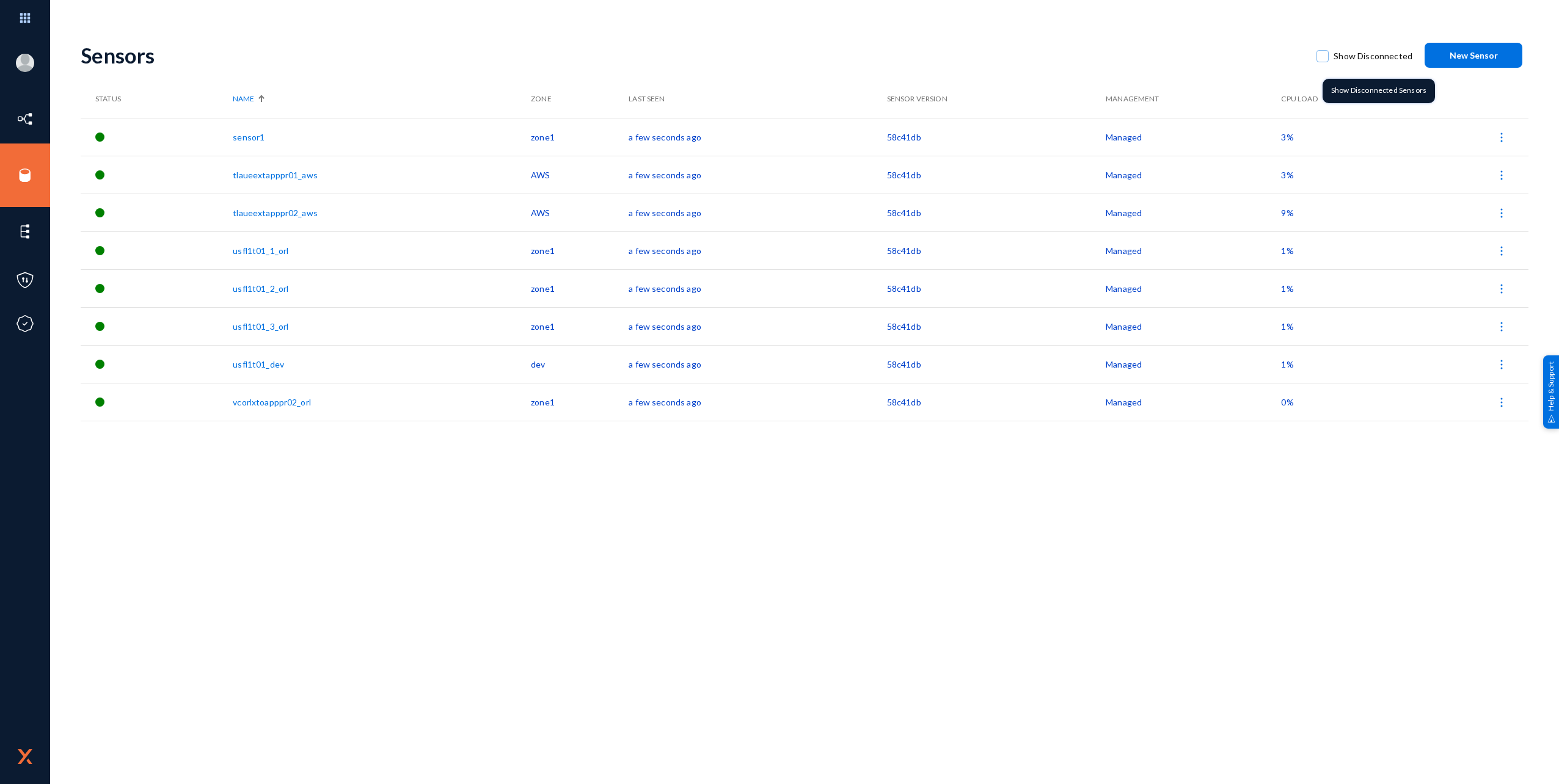
click at [1324, 56] on span at bounding box center [1322, 56] width 12 height 12
click at [1323, 61] on input "Show Disconnected" at bounding box center [1322, 61] width 1 height 1
click at [1324, 56] on span at bounding box center [1322, 56] width 12 height 12
click at [1323, 61] on input "Show Disconnected" at bounding box center [1322, 61] width 1 height 1
checkbox input "false"
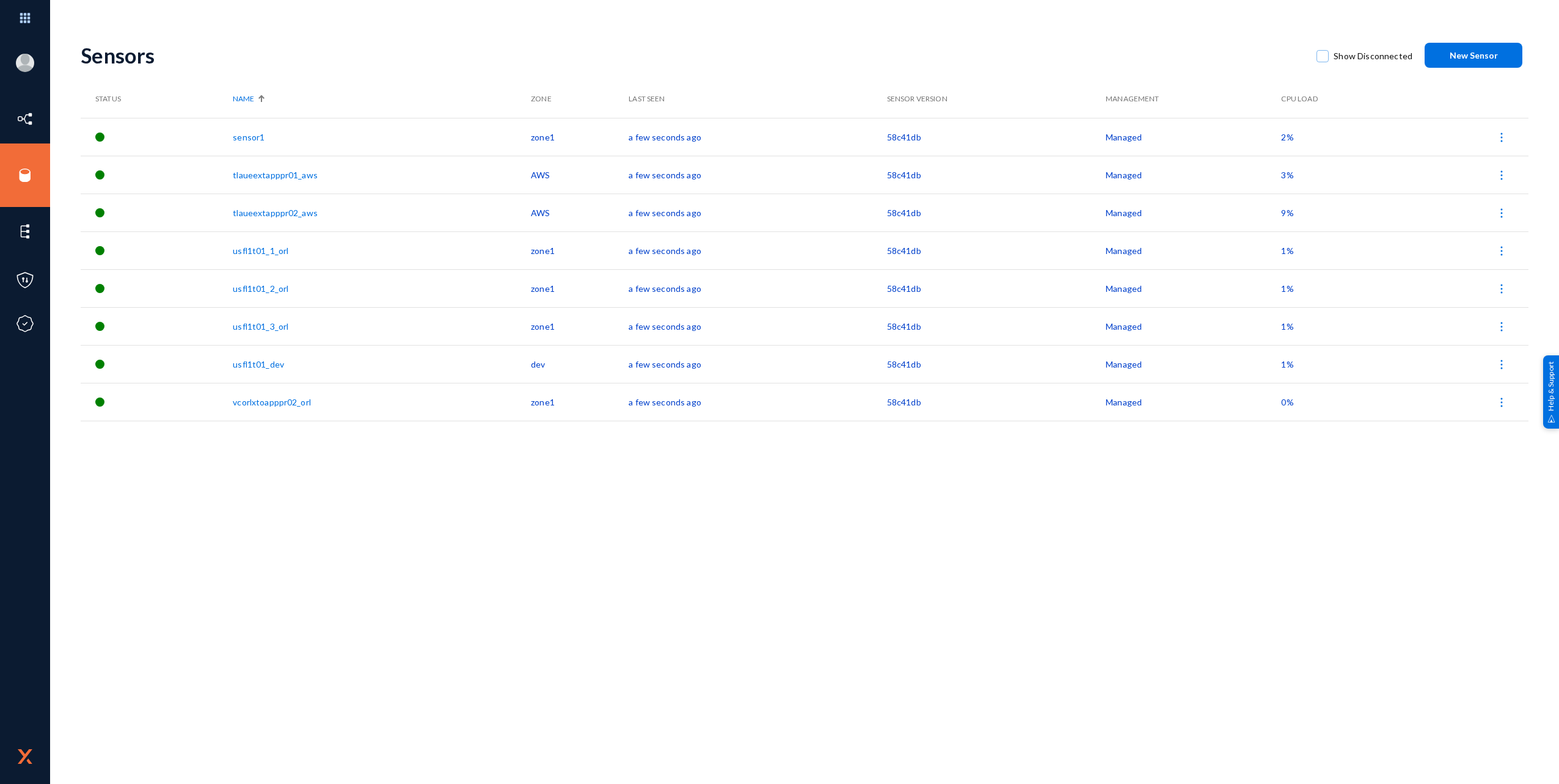
click at [656, 783] on div "Sensors Show Disconnected New Sensor Status Name Zone Last Seen Sensor Version …" at bounding box center [804, 407] width 1448 height 754
click at [206, 45] on div "Sensors" at bounding box center [692, 55] width 1223 height 25
